Goal: Transaction & Acquisition: Purchase product/service

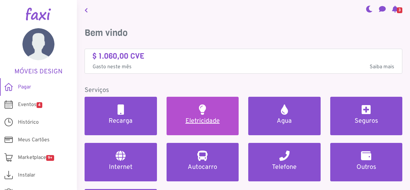
click at [213, 117] on link "Eletricidade" at bounding box center [203, 116] width 72 height 38
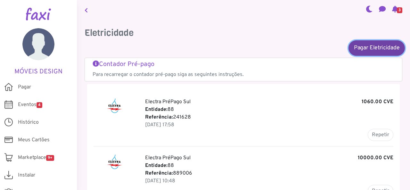
click at [369, 46] on link "Pagar Eletricidade" at bounding box center [377, 47] width 56 height 15
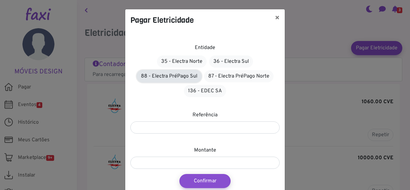
click at [175, 77] on link "88 - Electra PréPago Sul" at bounding box center [169, 76] width 65 height 12
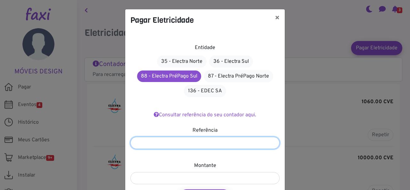
click at [175, 143] on input "number" at bounding box center [204, 143] width 149 height 12
type input "*******"
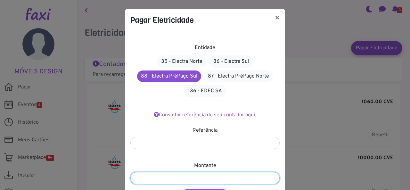
click at [171, 180] on input "number" at bounding box center [204, 178] width 149 height 12
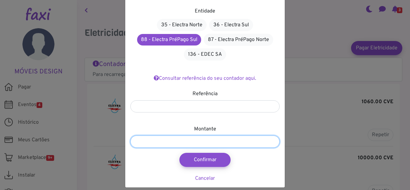
scroll to position [38, 0]
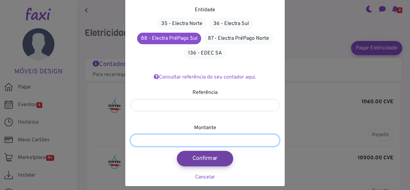
type input "*****"
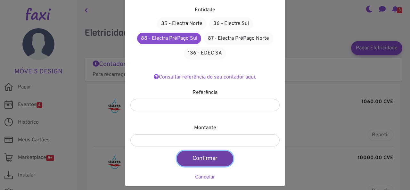
click at [202, 157] on button "Confirmar" at bounding box center [205, 158] width 56 height 15
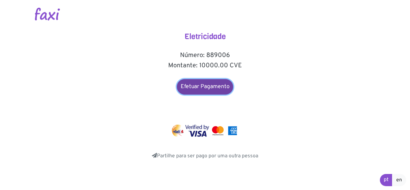
click at [198, 88] on link "Efetuar Pagamento" at bounding box center [205, 86] width 56 height 15
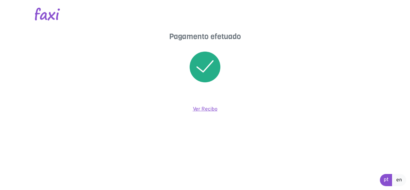
click at [200, 109] on link "Ver Recibo" at bounding box center [205, 109] width 25 height 6
